Goal: Information Seeking & Learning: Learn about a topic

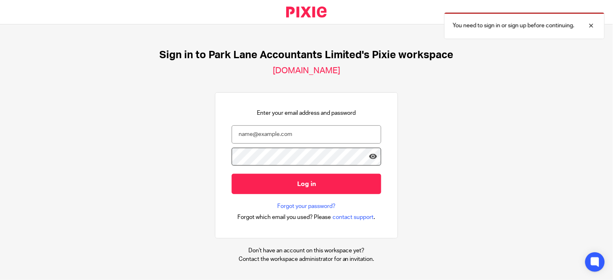
click at [276, 135] on input "email" at bounding box center [307, 134] width 150 height 18
type input "kruti@parklaneaccountants.co.uk"
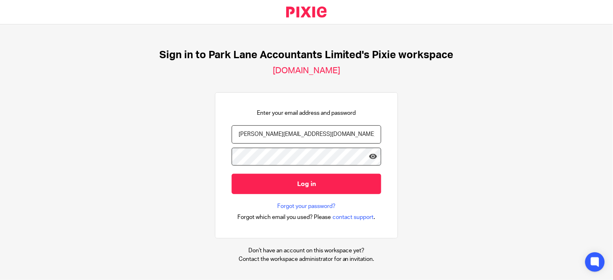
click at [232, 174] on input "Log in" at bounding box center [307, 184] width 150 height 20
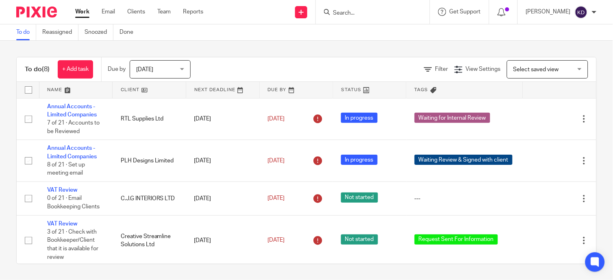
click at [365, 11] on input "Search" at bounding box center [368, 13] width 73 height 7
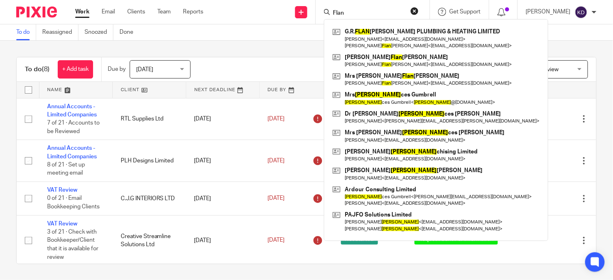
type input "Flan"
click button "submit" at bounding box center [0, 0] width 0 height 0
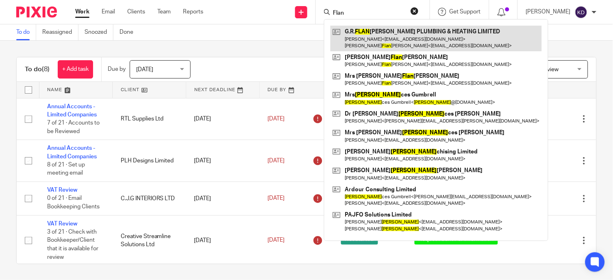
click at [383, 41] on link at bounding box center [436, 38] width 211 height 25
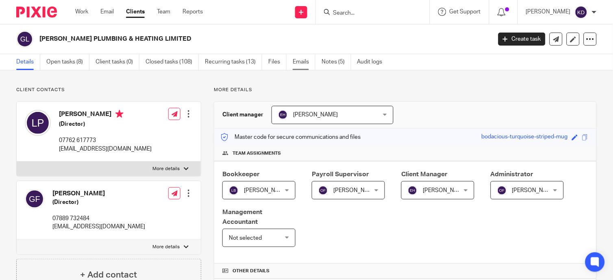
click at [295, 61] on link "Emails" at bounding box center [304, 62] width 23 height 16
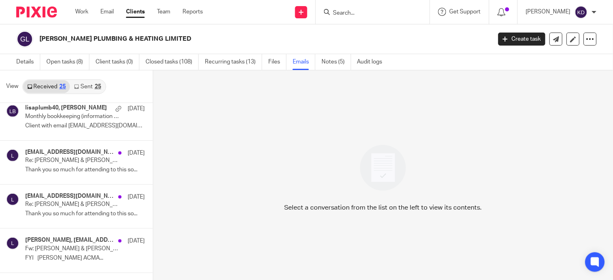
scroll to position [316, 0]
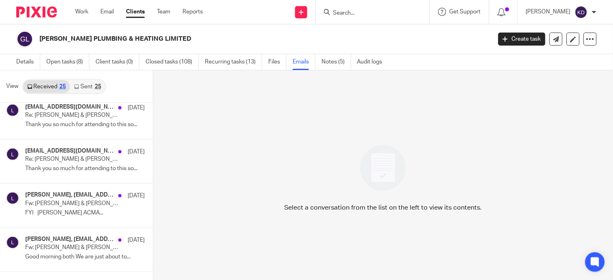
drag, startPoint x: 85, startPoint y: 92, endPoint x: 96, endPoint y: 103, distance: 15.2
click at [85, 92] on link "Sent 25" at bounding box center [87, 86] width 35 height 13
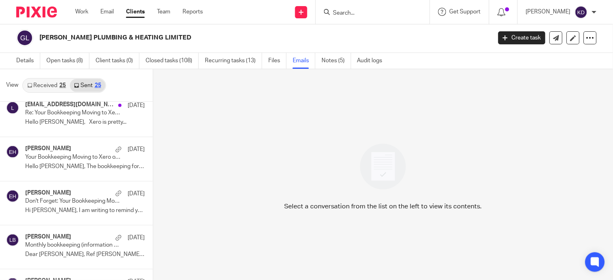
scroll to position [452, 0]
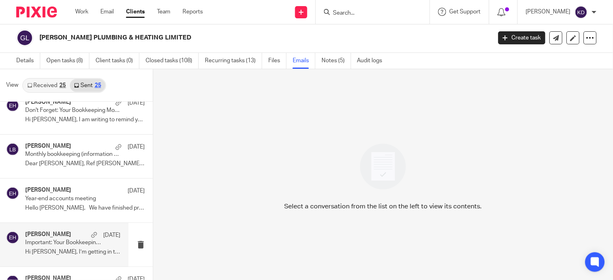
click at [52, 244] on p "Important: Your Bookkeeping Moving to Xero on [DATE]" at bounding box center [63, 242] width 76 height 7
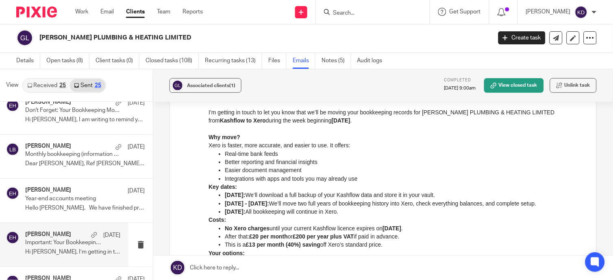
scroll to position [587, 0]
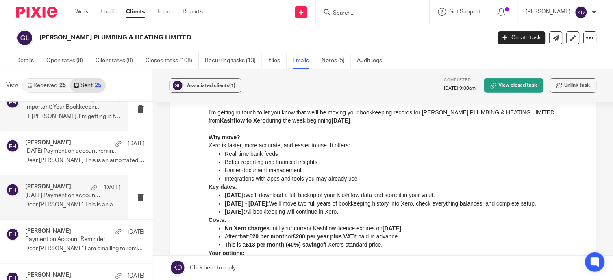
click at [60, 205] on p "Dear [PERSON_NAME] This is an automated final reminder..." at bounding box center [72, 204] width 95 height 7
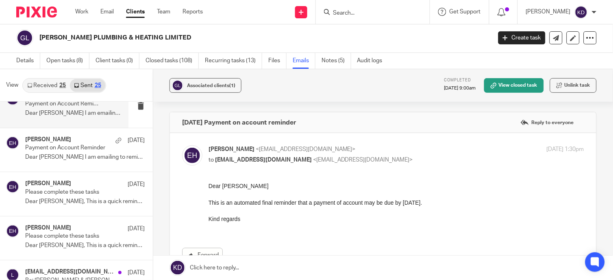
scroll to position [0, 0]
click at [59, 231] on h4 "[PERSON_NAME]" at bounding box center [48, 227] width 46 height 7
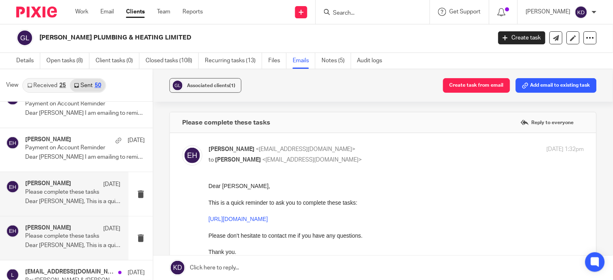
scroll to position [813, 0]
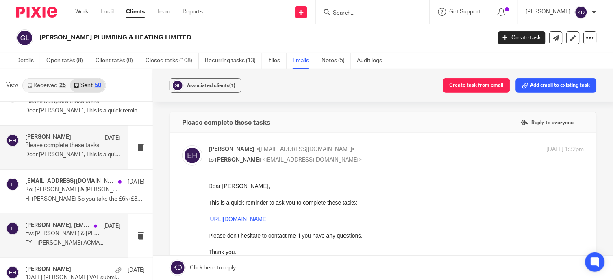
click at [56, 237] on p "Fw: [PERSON_NAME] & [PERSON_NAME] - Sale of [STREET_ADDRESS]" at bounding box center [63, 233] width 76 height 7
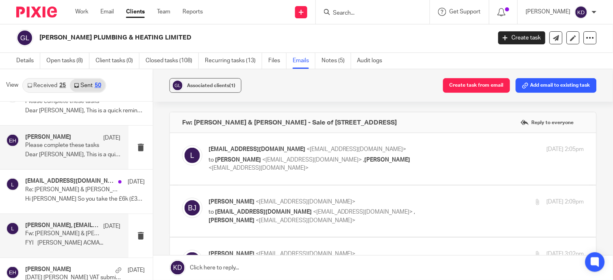
scroll to position [0, 0]
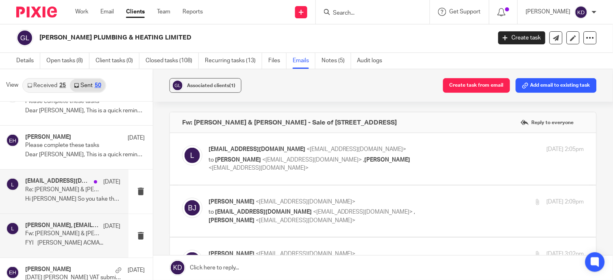
click at [58, 200] on p "Hi [PERSON_NAME] So you take the £6k (£3k each) off..." at bounding box center [72, 199] width 95 height 7
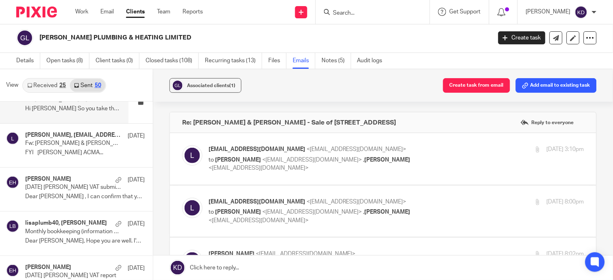
scroll to position [949, 0]
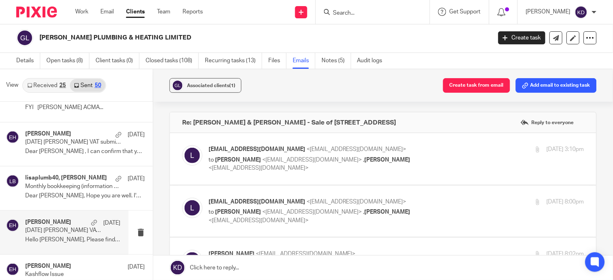
click at [56, 239] on p "Hello [PERSON_NAME], Please find attached the VAT..." at bounding box center [72, 239] width 95 height 7
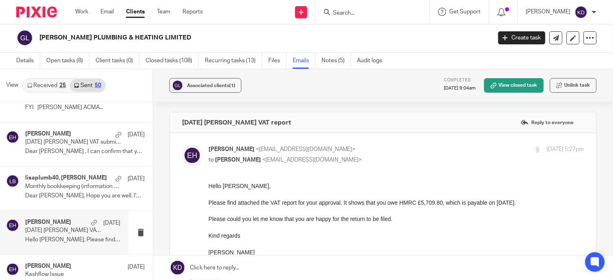
scroll to position [0, 0]
drag, startPoint x: 497, startPoint y: 168, endPoint x: 476, endPoint y: 137, distance: 37.2
click at [497, 168] on div "[PERSON_NAME] <[EMAIL_ADDRESS][DOMAIN_NAME]> to [PERSON_NAME] <[EMAIL_ADDRESS][…" at bounding box center [383, 247] width 402 height 204
